Goal: Find specific page/section: Find specific page/section

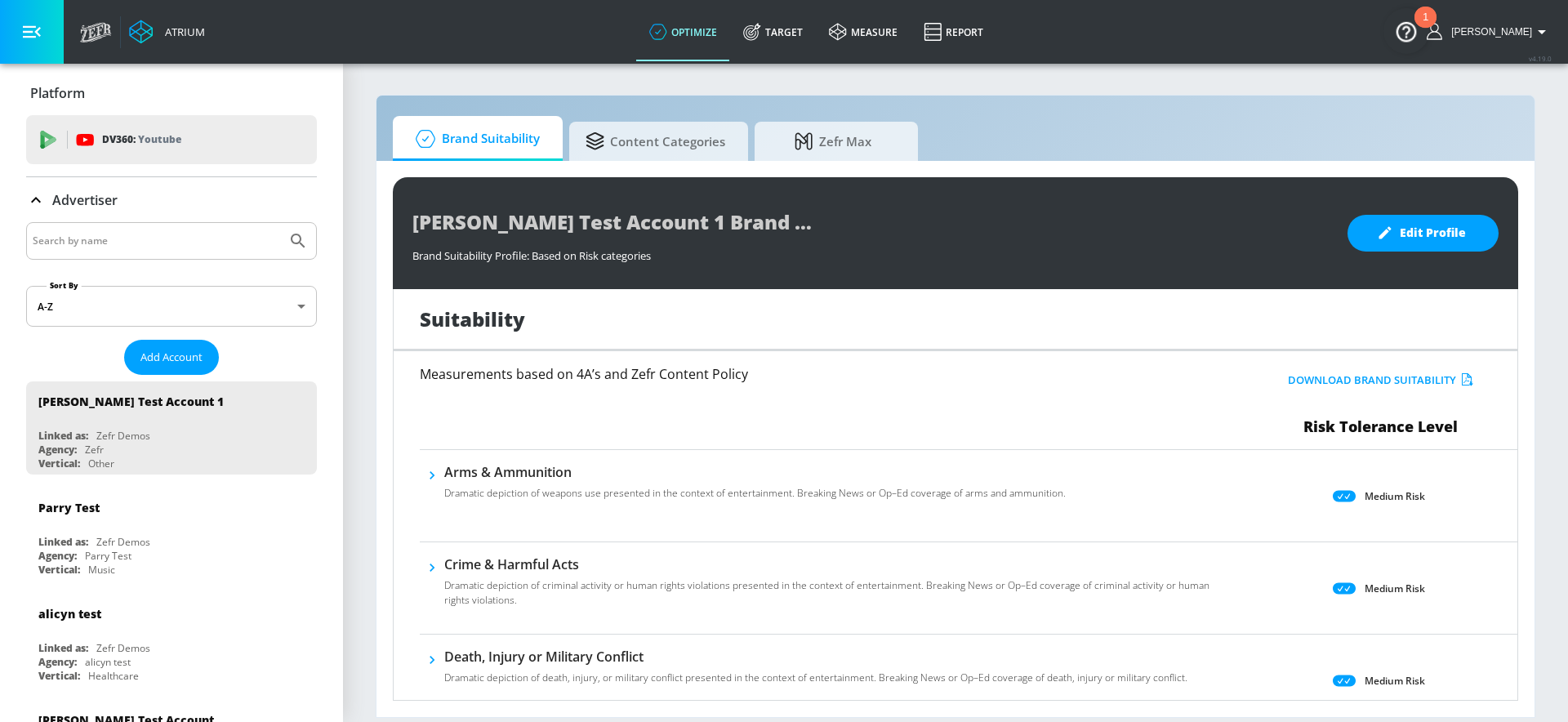
click at [136, 248] on input "Search by name" at bounding box center [156, 241] width 248 height 21
type input "[PERSON_NAME]"
click at [280, 223] on button "Submit Search" at bounding box center [298, 241] width 36 height 36
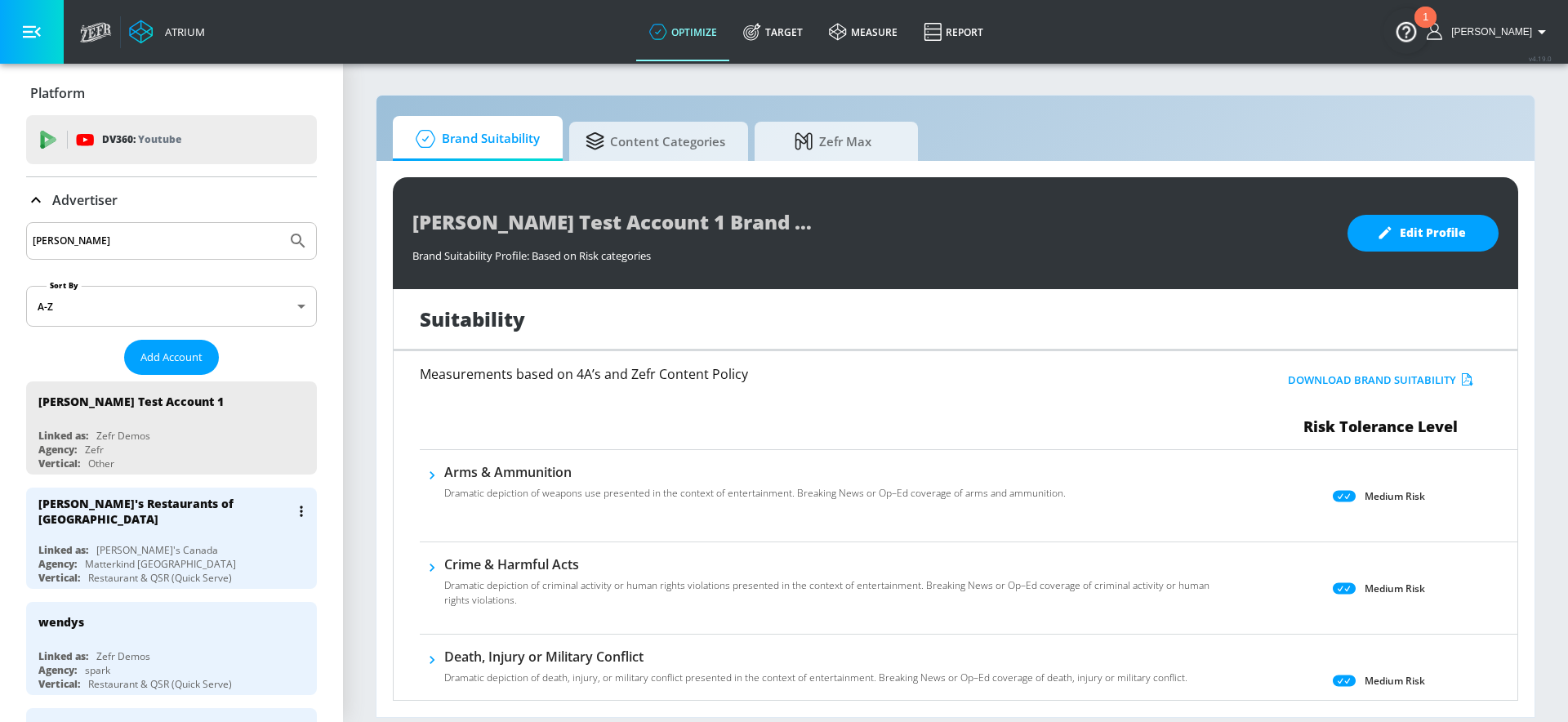
click at [146, 543] on div "[PERSON_NAME]'s Canada" at bounding box center [158, 549] width 121 height 14
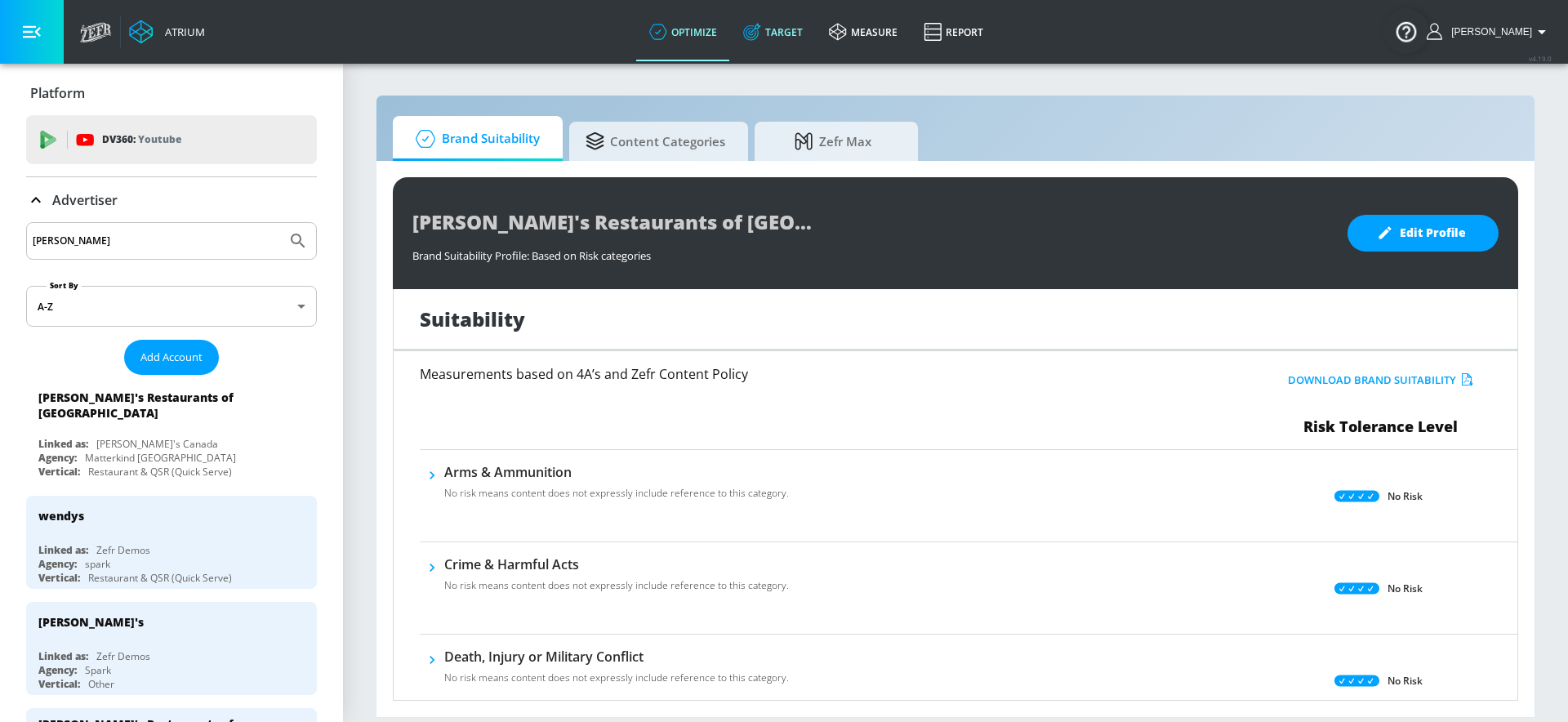
click at [800, 12] on link "Target" at bounding box center [773, 32] width 85 height 59
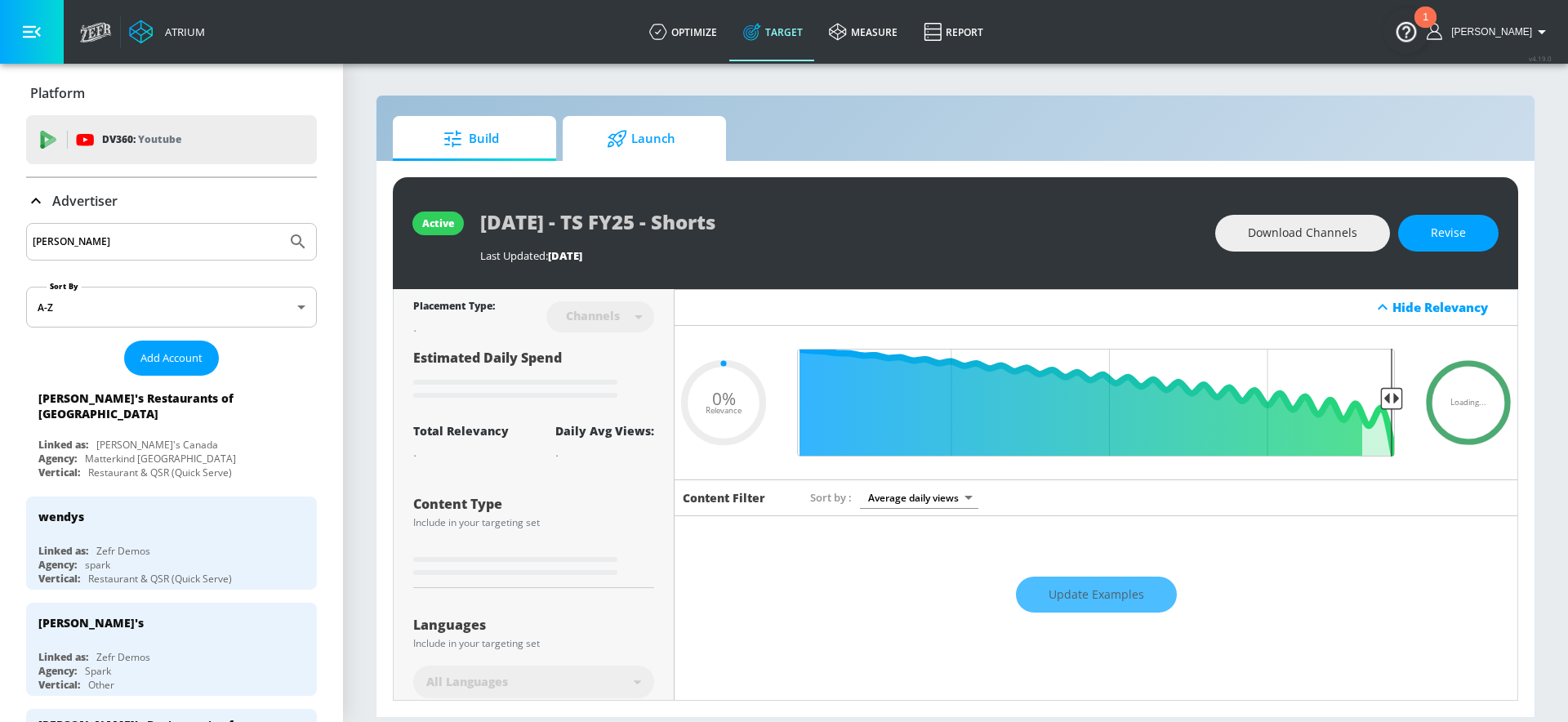
type input "0.05"
click at [599, 144] on span "Launch" at bounding box center [641, 139] width 124 height 39
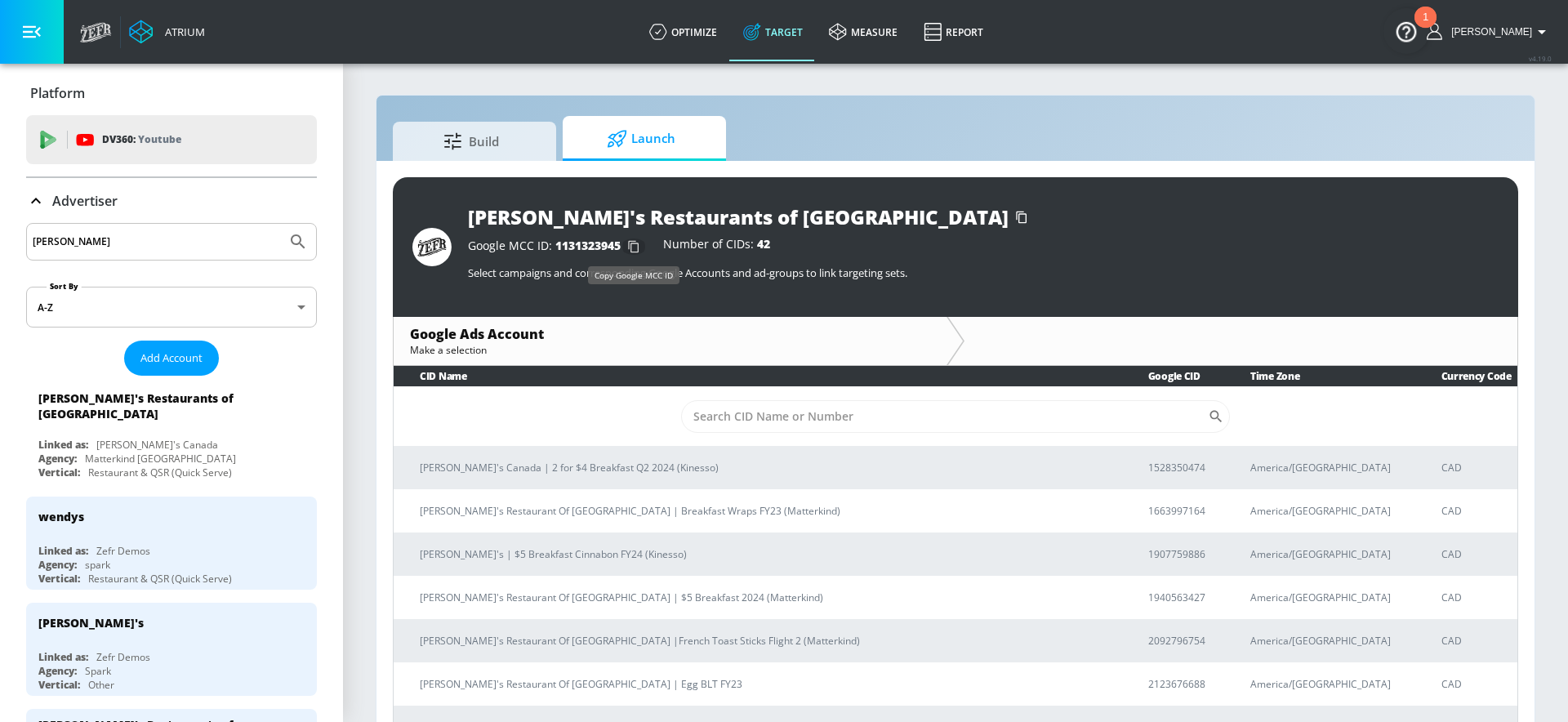
click at [630, 243] on icon "button" at bounding box center [634, 247] width 27 height 27
click at [629, 249] on icon "button" at bounding box center [634, 247] width 27 height 27
